Goal: Find specific page/section: Find specific page/section

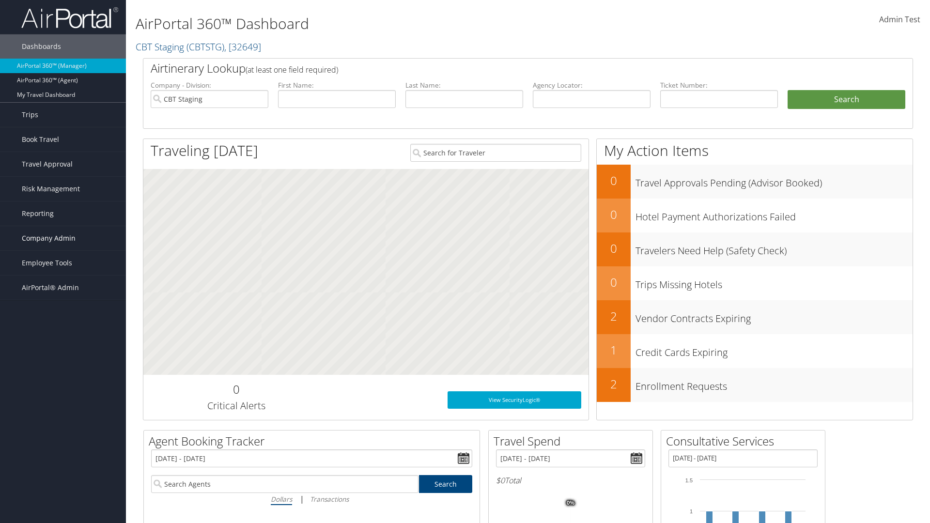
click at [63, 238] on span "Company Admin" at bounding box center [49, 238] width 54 height 24
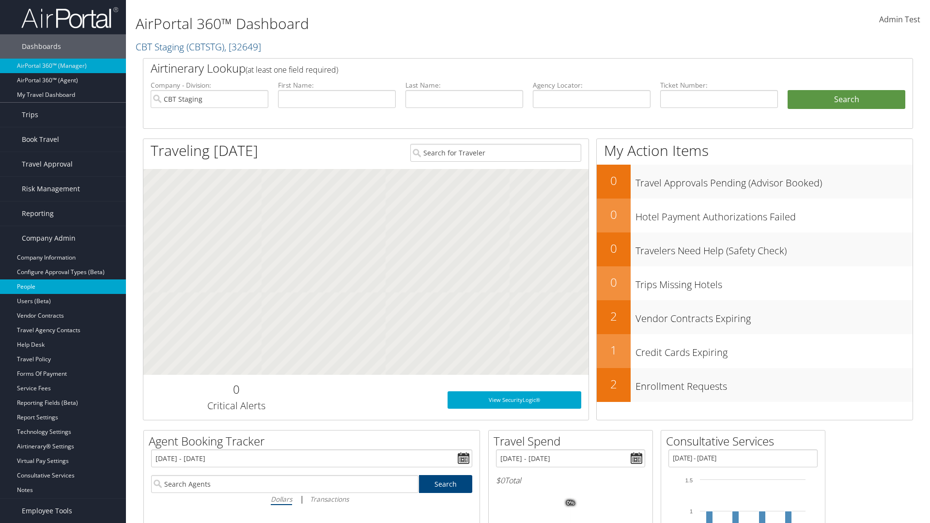
click at [63, 287] on link "People" at bounding box center [63, 286] width 126 height 15
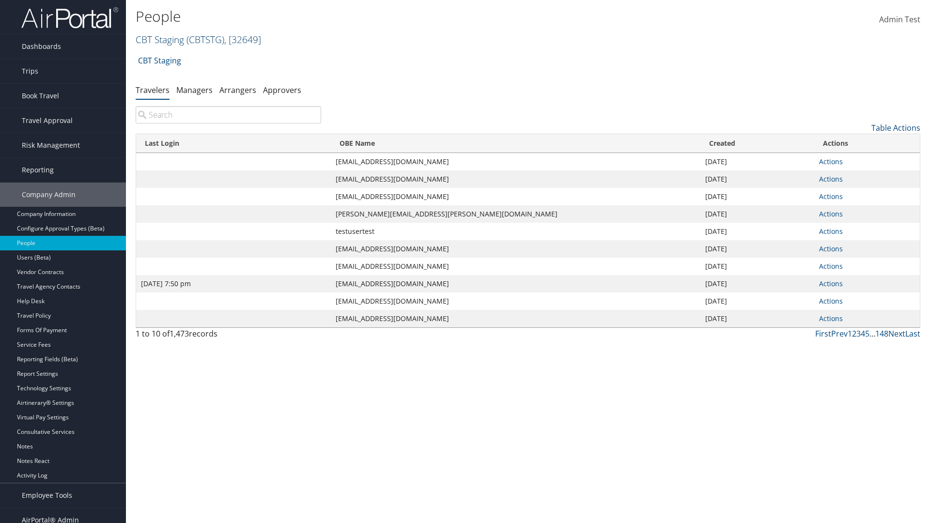
click at [160, 39] on link "CBT Staging ( CBTSTG ) , [ 32649 ]" at bounding box center [198, 39] width 125 height 13
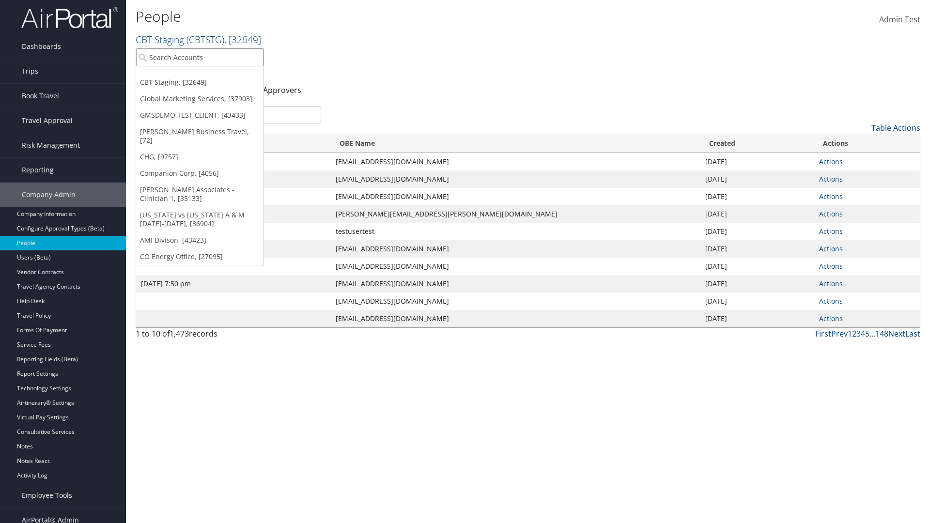
click at [200, 57] on input "search" at bounding box center [199, 57] width 127 height 18
type input "Global Marketing Services"
click at [209, 75] on div "Global Marketing Services (301946), [37903]" at bounding box center [209, 75] width 156 height 9
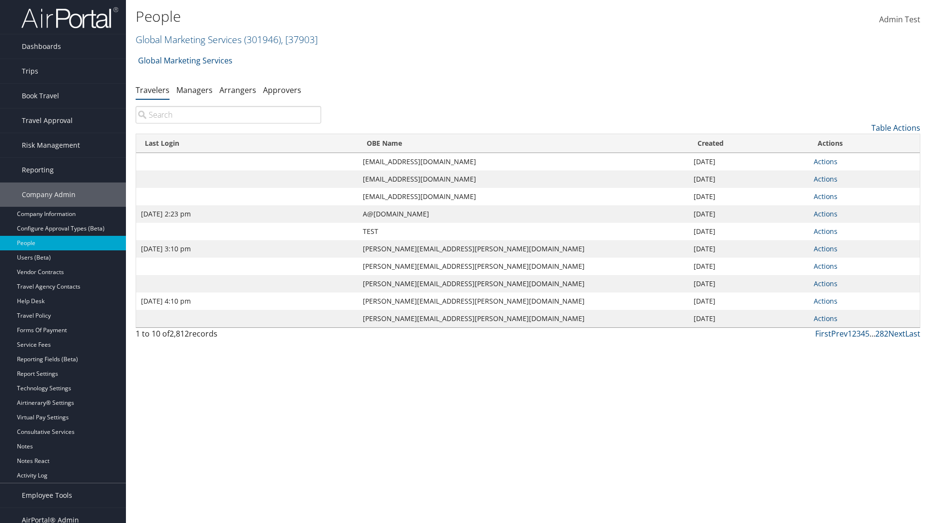
click at [228, 115] on input "search" at bounding box center [228, 114] width 185 height 17
type input "Sep 17, 2020 2:23 pm"
